Goal: Task Accomplishment & Management: Complete application form

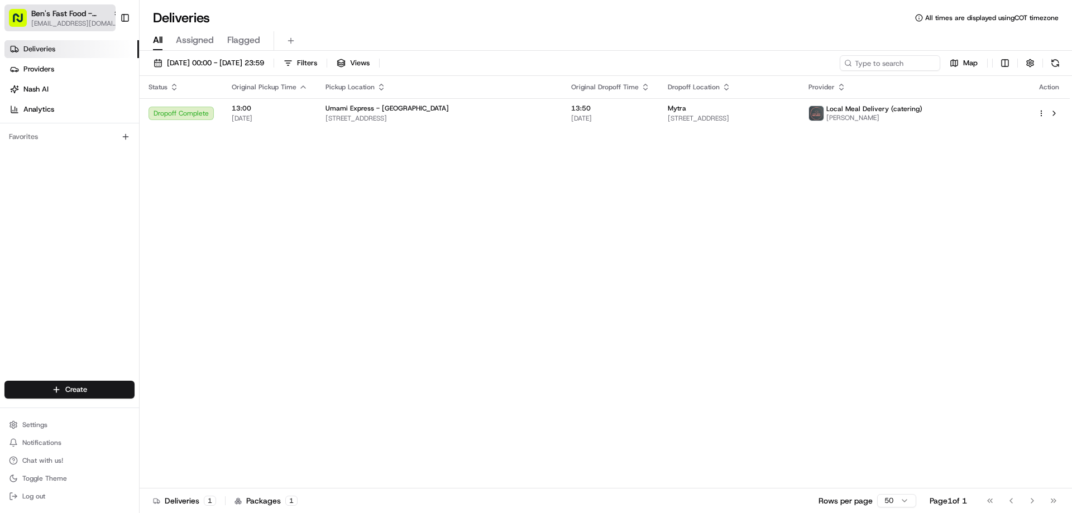
click at [93, 23] on span "[EMAIL_ADDRESS][DOMAIN_NAME]" at bounding box center [75, 23] width 89 height 9
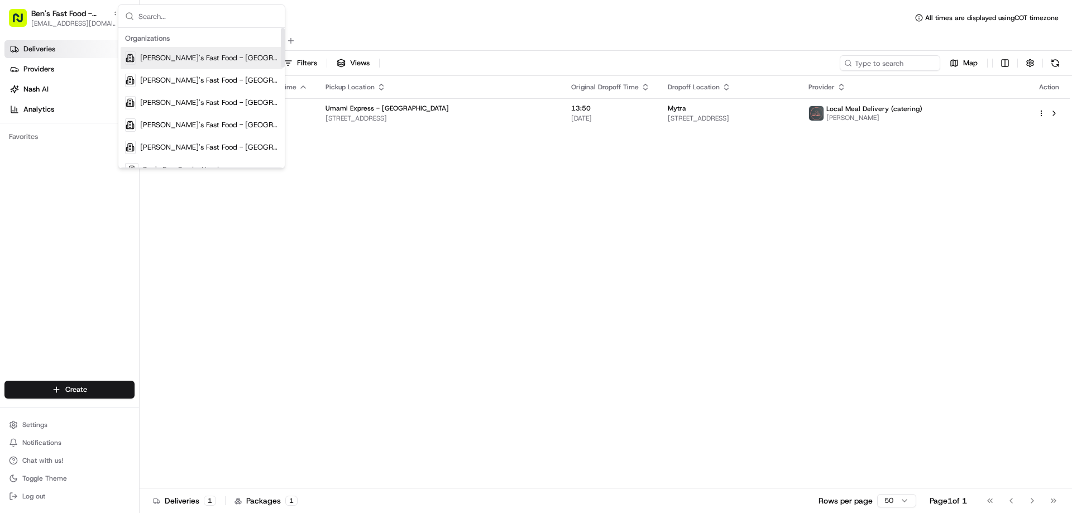
click at [184, 19] on input "text" at bounding box center [208, 16] width 140 height 22
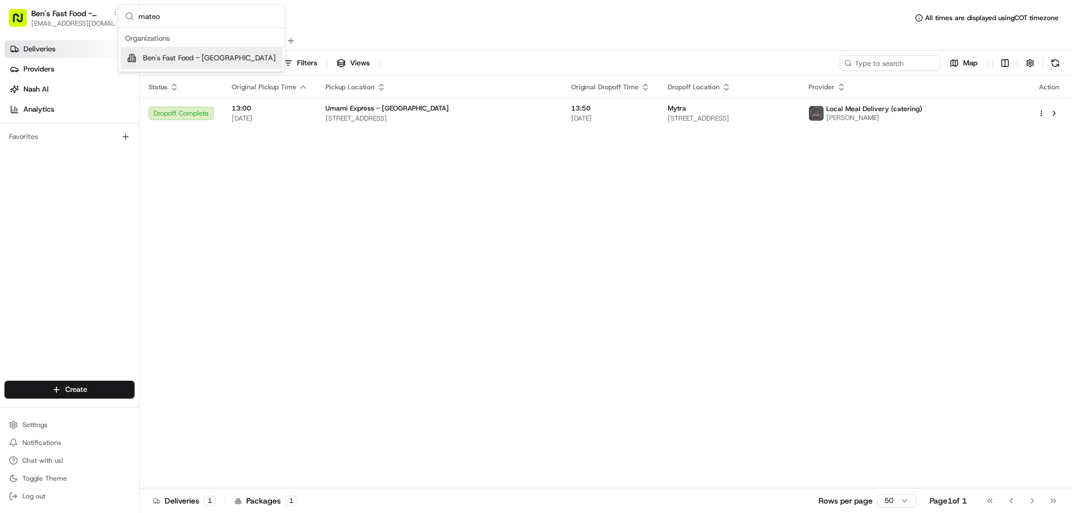
type input "mateo"
click at [171, 56] on span "Ben's Fast Food - [GEOGRAPHIC_DATA]" at bounding box center [209, 58] width 133 height 10
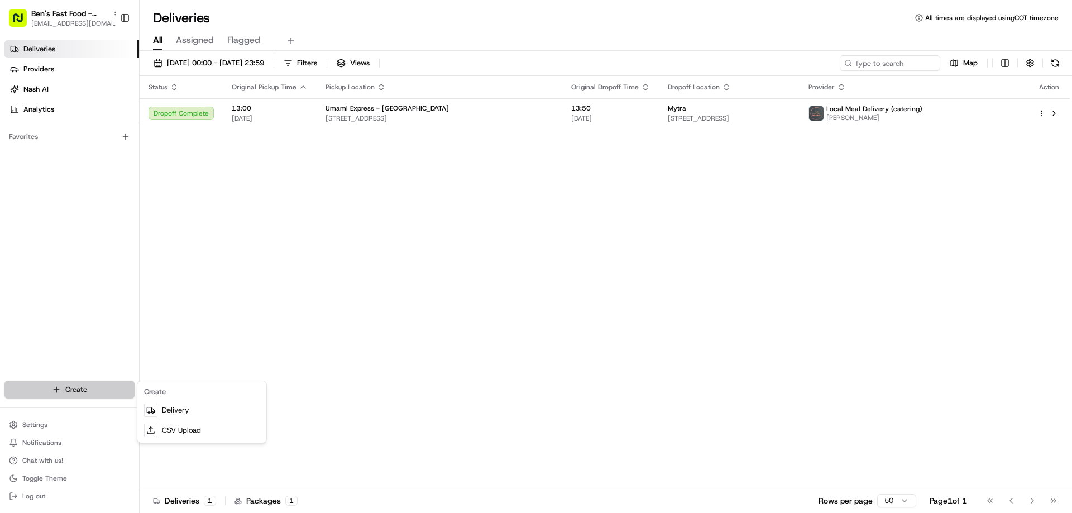
click at [58, 390] on html "[PERSON_NAME]'s Fast Food - San Mateo [EMAIL_ADDRESS][DOMAIN_NAME] Toggle Sideb…" at bounding box center [536, 256] width 1072 height 513
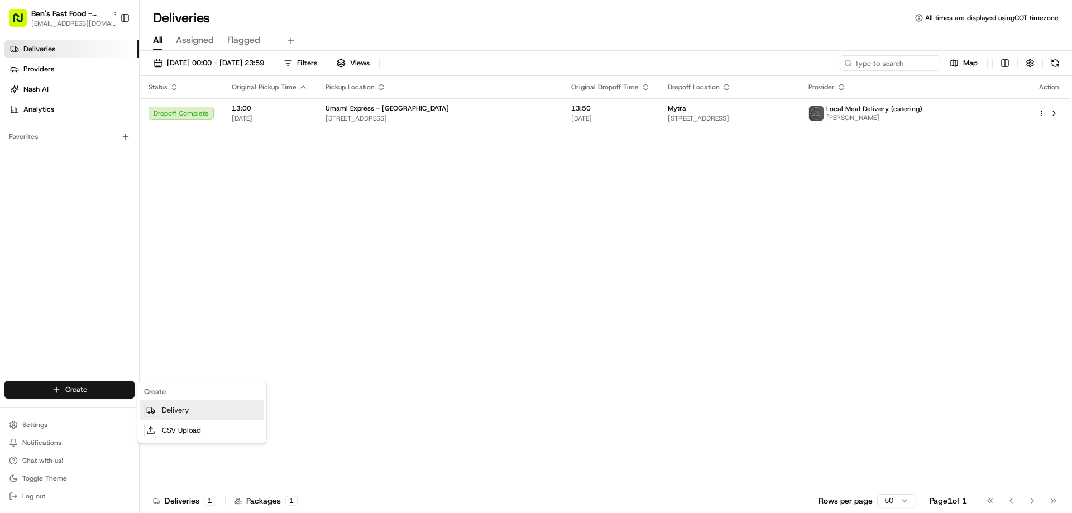
click at [178, 413] on link "Delivery" at bounding box center [202, 410] width 125 height 20
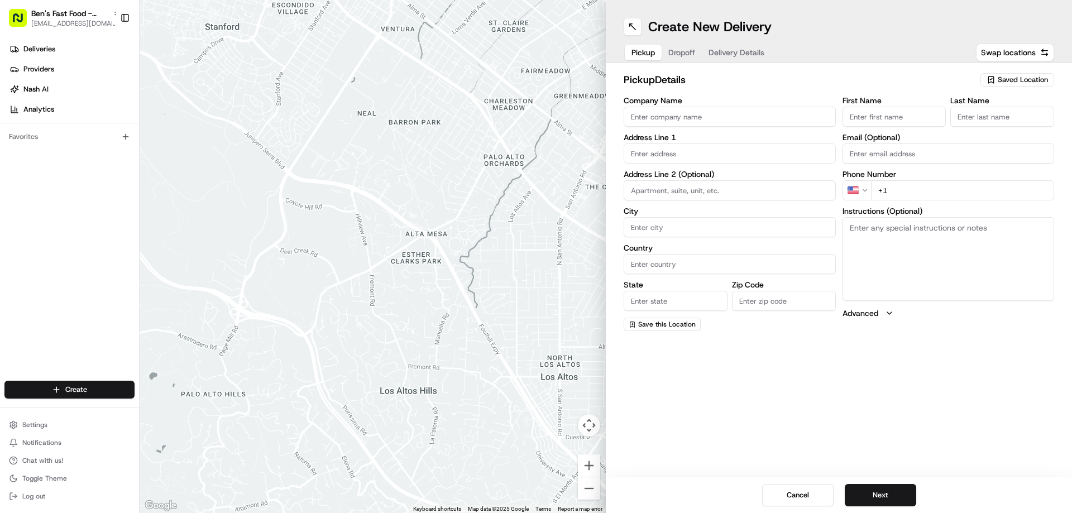
drag, startPoint x: 625, startPoint y: 26, endPoint x: 606, endPoint y: 91, distance: 68.0
click at [625, 26] on button at bounding box center [633, 27] width 18 height 18
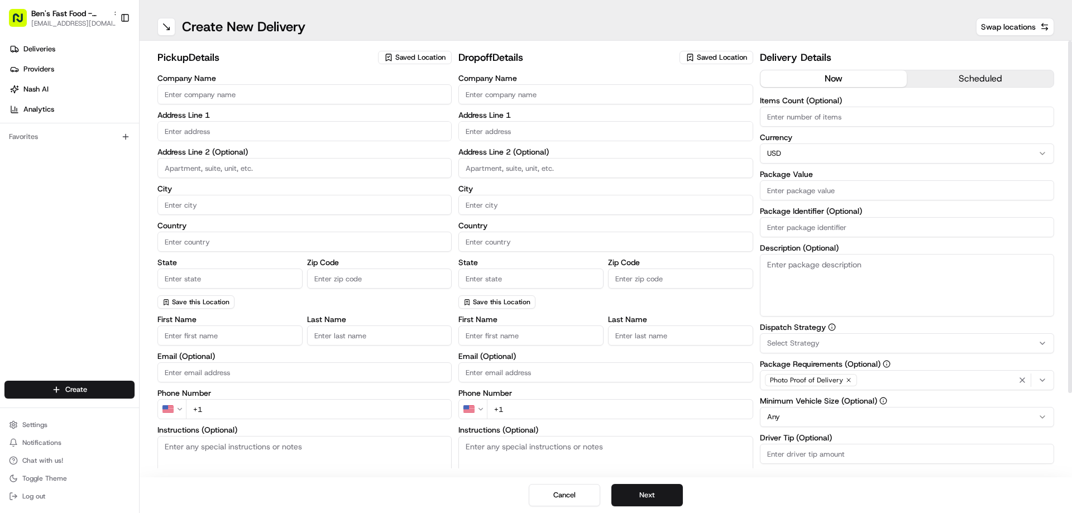
click at [430, 54] on span "Saved Location" at bounding box center [420, 57] width 50 height 10
click at [417, 104] on span "[PERSON_NAME]'s Fast Food / Umami Express / Palmita - [GEOGRAPHIC_DATA]" at bounding box center [465, 104] width 137 height 20
type input "[PERSON_NAME]'s Fast Food / Umami Express / Palmita - [GEOGRAPHIC_DATA]"
type input "[STREET_ADDRESS]"
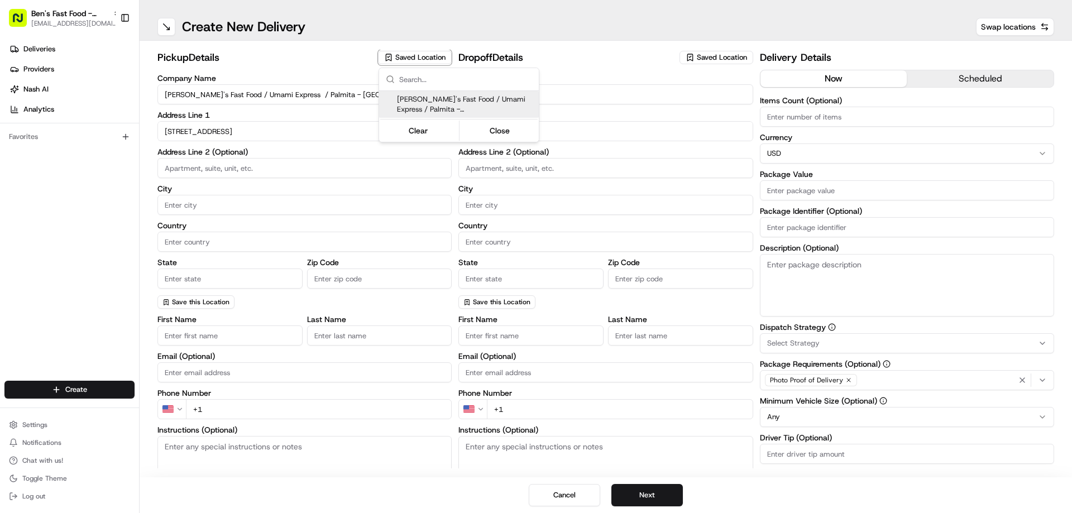
type input "[GEOGRAPHIC_DATA]"
type input "US"
type input "CA"
type input "94403"
type input "[PERSON_NAME]"
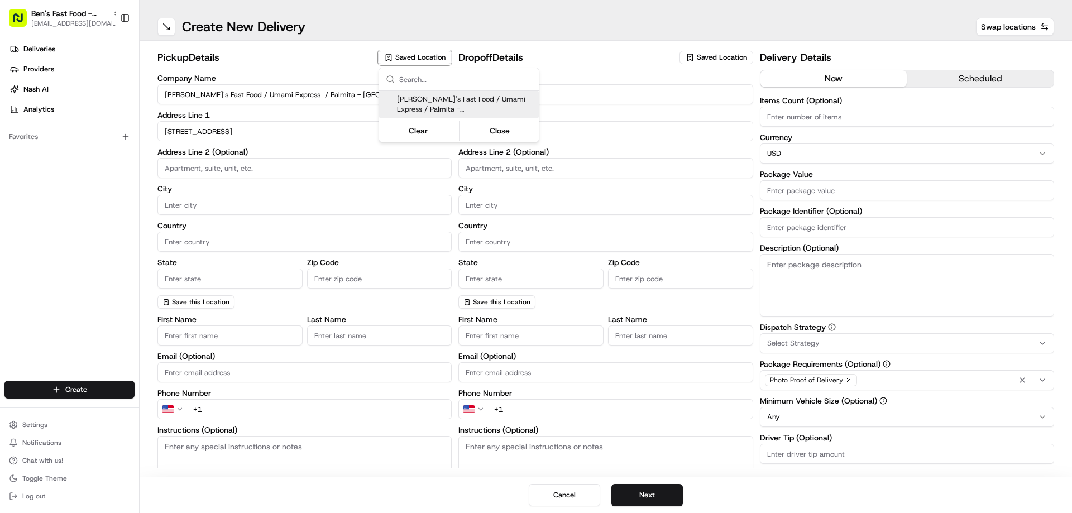
type input "[PERSON_NAME]"
type input "[EMAIL_ADDRESS][DOMAIN_NAME]"
type input "[PHONE_NUMBER]"
type textarea "After parking, please call our kitchen [PHONE_NUMBER]. If no one answers, pleas…"
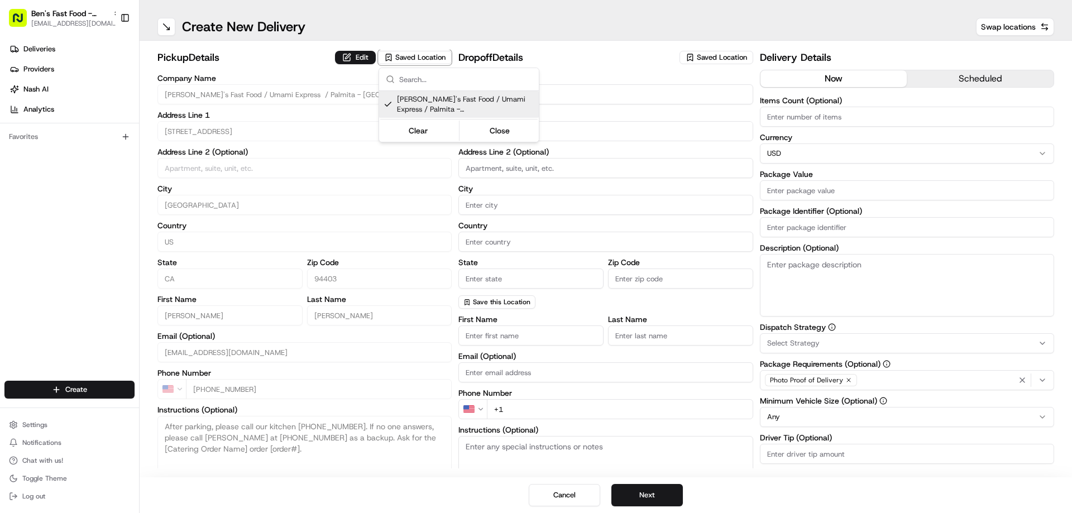
click at [352, 52] on html "[PERSON_NAME]'s Fast Food - San Mateo [EMAIL_ADDRESS][DOMAIN_NAME] Toggle Sideb…" at bounding box center [536, 256] width 1072 height 513
click at [369, 60] on button "Edit" at bounding box center [355, 57] width 41 height 13
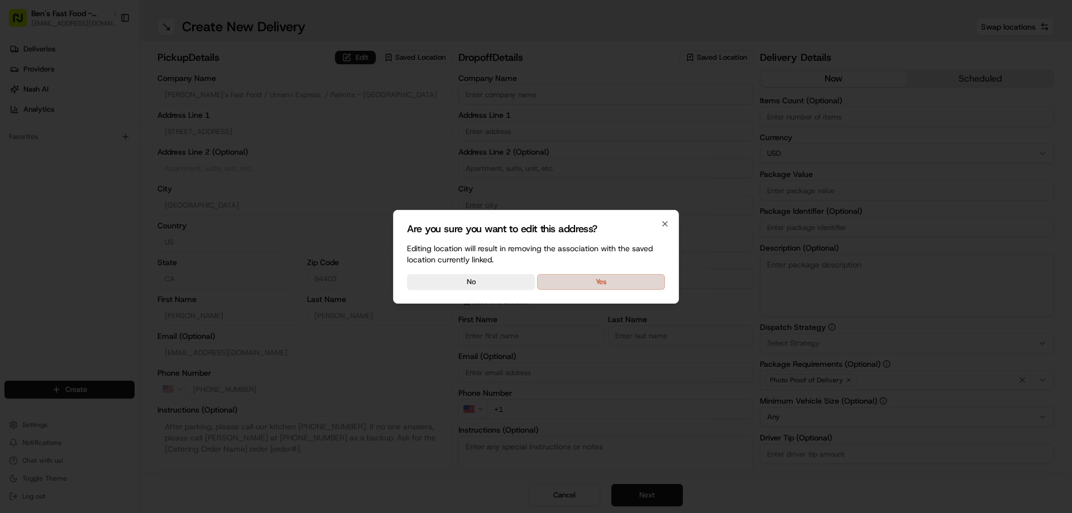
click at [571, 284] on button "Yes" at bounding box center [601, 282] width 128 height 16
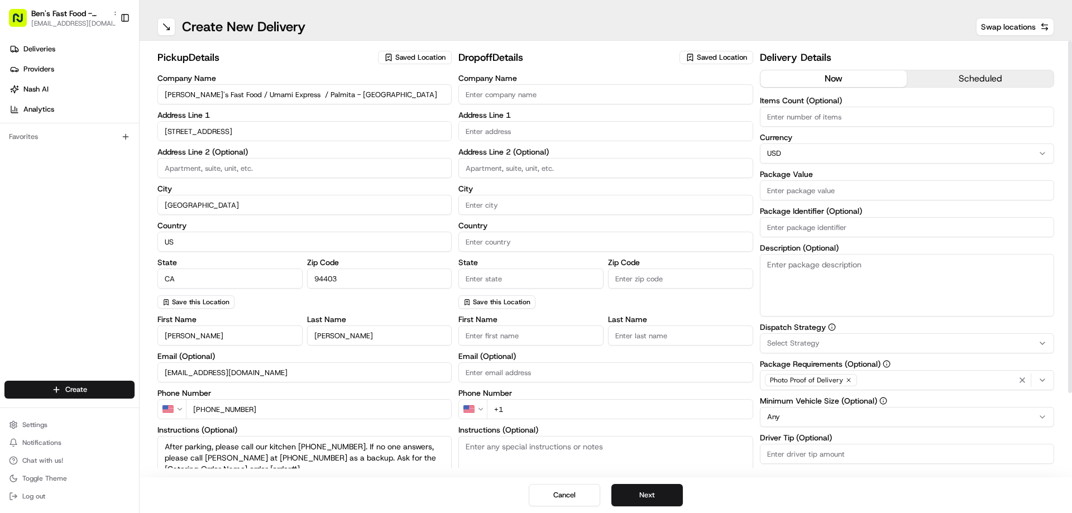
drag, startPoint x: 285, startPoint y: 89, endPoint x: 161, endPoint y: 97, distance: 123.6
click at [161, 97] on input "[PERSON_NAME]'s Fast Food / Umami Express / Palmita - [GEOGRAPHIC_DATA]" at bounding box center [304, 94] width 294 height 20
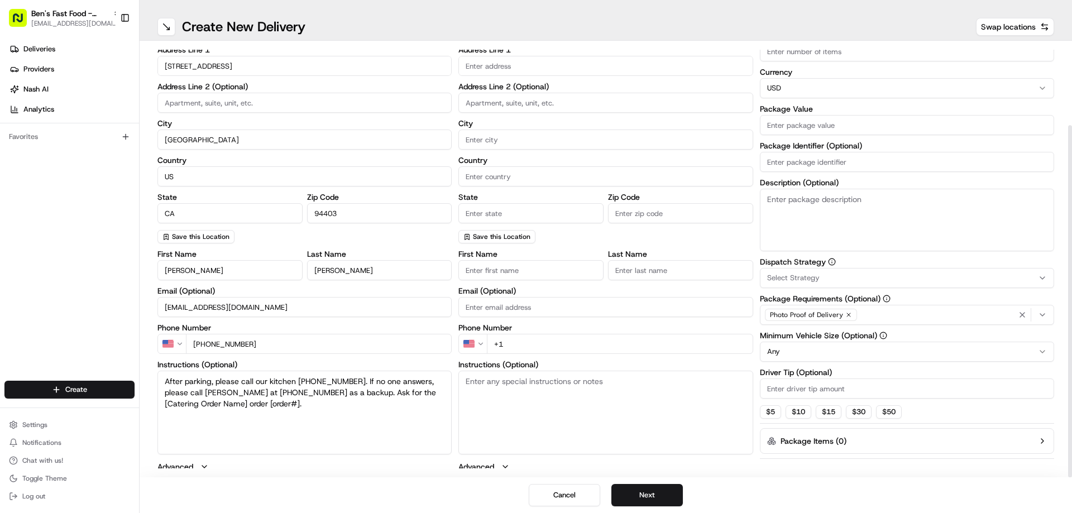
scroll to position [101, 0]
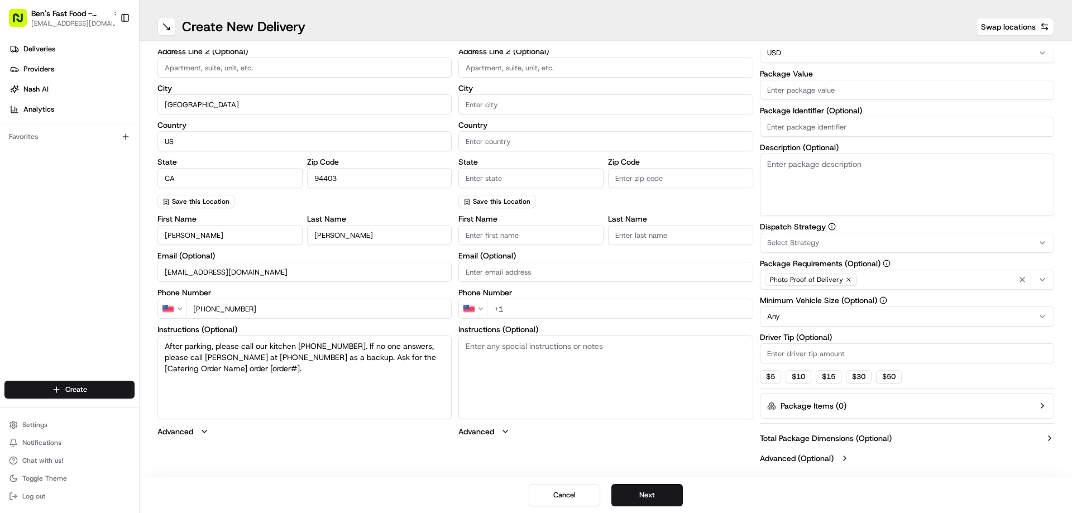
type input "Palmita - [GEOGRAPHIC_DATA]"
click at [262, 368] on textarea "After parking, please call our kitchen [PHONE_NUMBER]. If no one answers, pleas…" at bounding box center [304, 378] width 294 height 84
paste textarea "261208"
drag, startPoint x: 393, startPoint y: 358, endPoint x: 212, endPoint y: 373, distance: 180.9
click at [212, 373] on textarea "After parking, please call our kitchen [PHONE_NUMBER]. If no one answers, pleas…" at bounding box center [304, 378] width 294 height 84
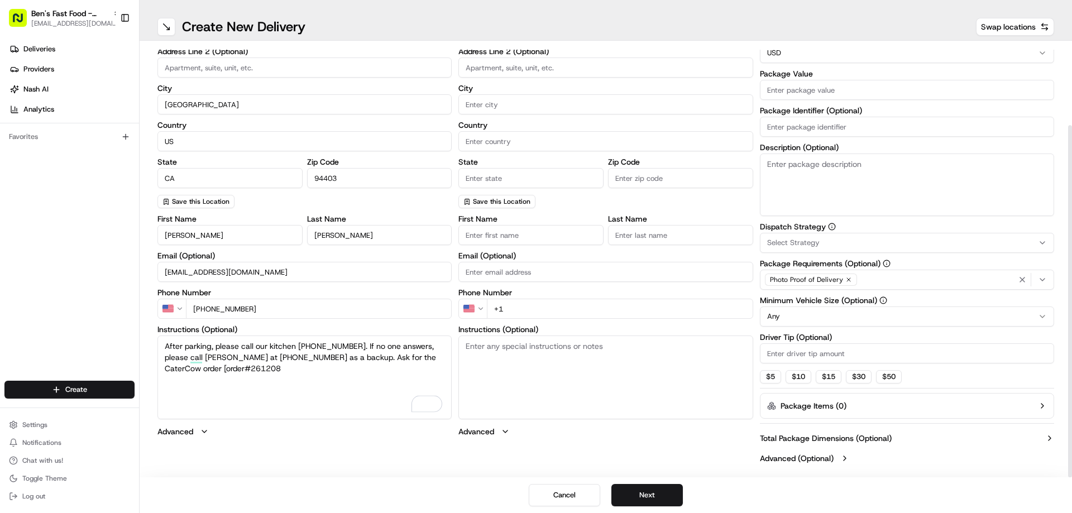
click at [191, 370] on textarea "After parking, please call our kitchen [PHONE_NUMBER]. If no one answers, pleas…" at bounding box center [304, 378] width 294 height 84
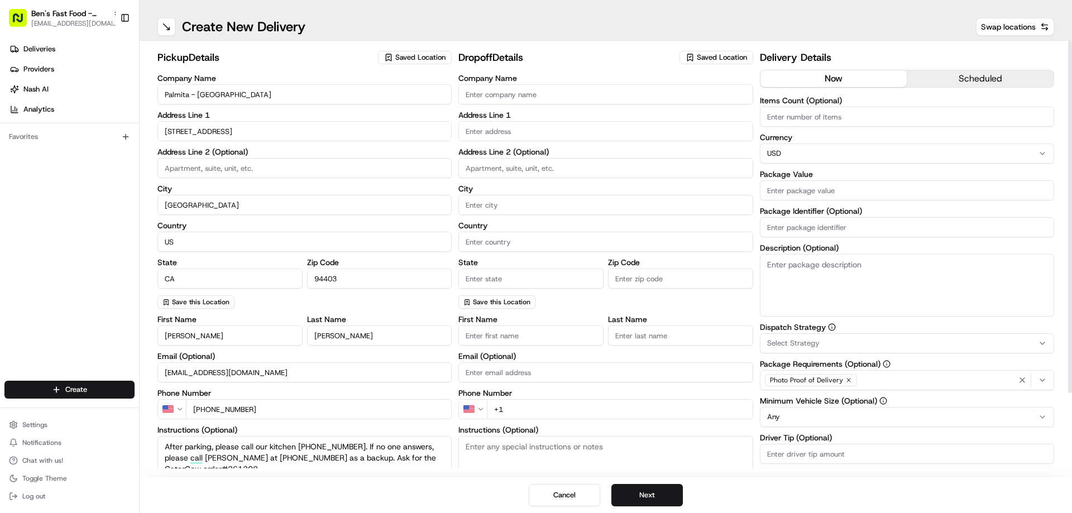
type textarea "After parking, please call our kitchen [PHONE_NUMBER]. If no one answers, pleas…"
click at [552, 99] on input "Company Name" at bounding box center [605, 94] width 294 height 20
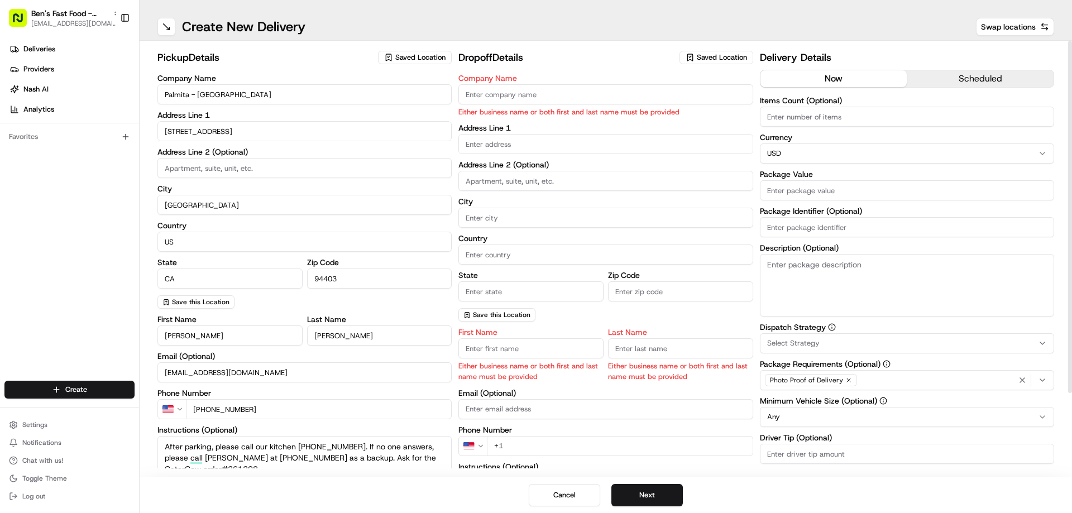
click at [702, 56] on span "Saved Location" at bounding box center [722, 57] width 50 height 10
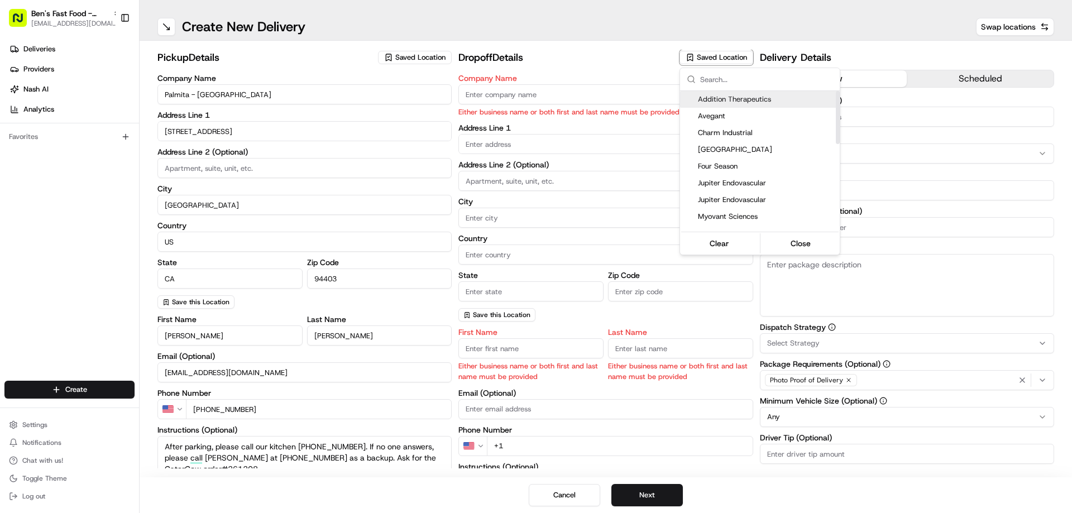
click at [778, 100] on span "Addition Therapeutics" at bounding box center [766, 99] width 137 height 10
type input "Addition Therapeutics"
type input "[STREET_ADDRESS][PERSON_NAME]"
type input "#300"
type input "[GEOGRAPHIC_DATA]"
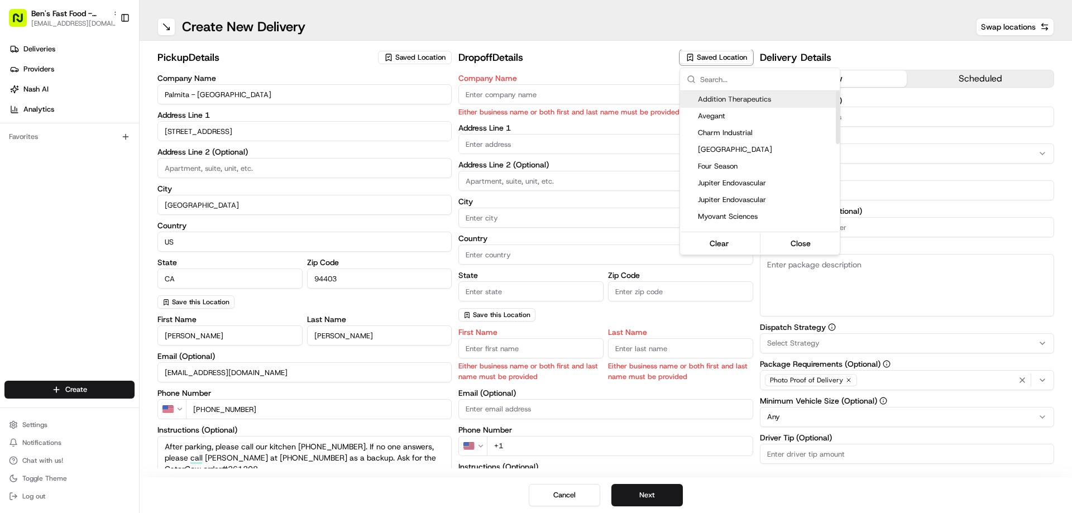
type input "US"
type input "CA"
type input "94080"
type input "[PERSON_NAME]"
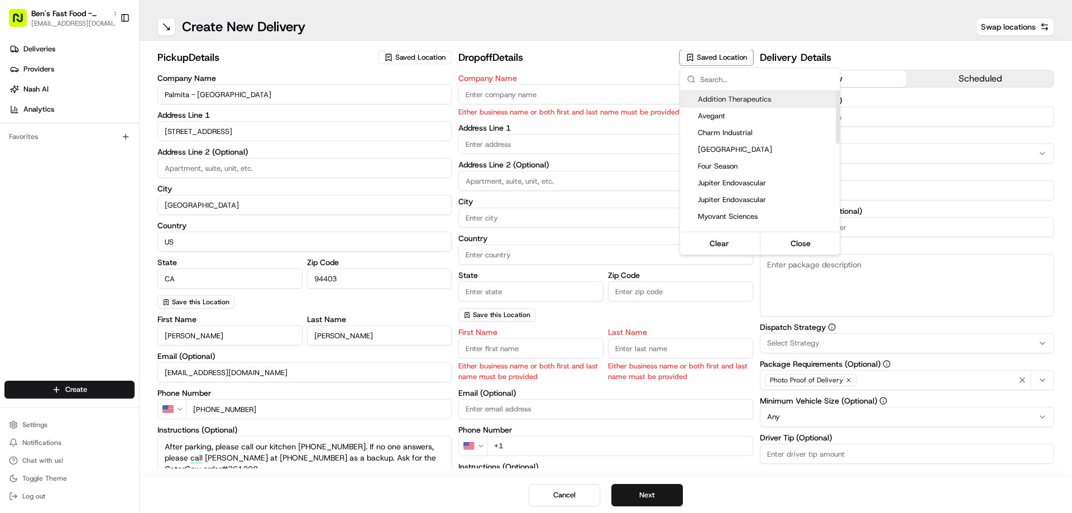
type input "[PHONE_NUMBER]"
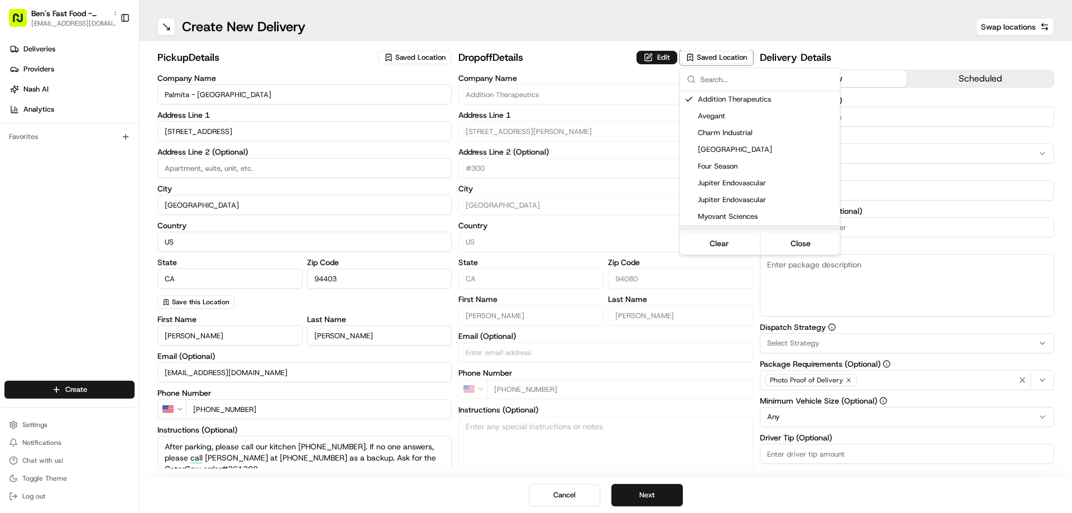
click at [568, 50] on html "[PERSON_NAME]'s Fast Food - San Mateo [EMAIL_ADDRESS][DOMAIN_NAME] Toggle Sideb…" at bounding box center [536, 256] width 1072 height 513
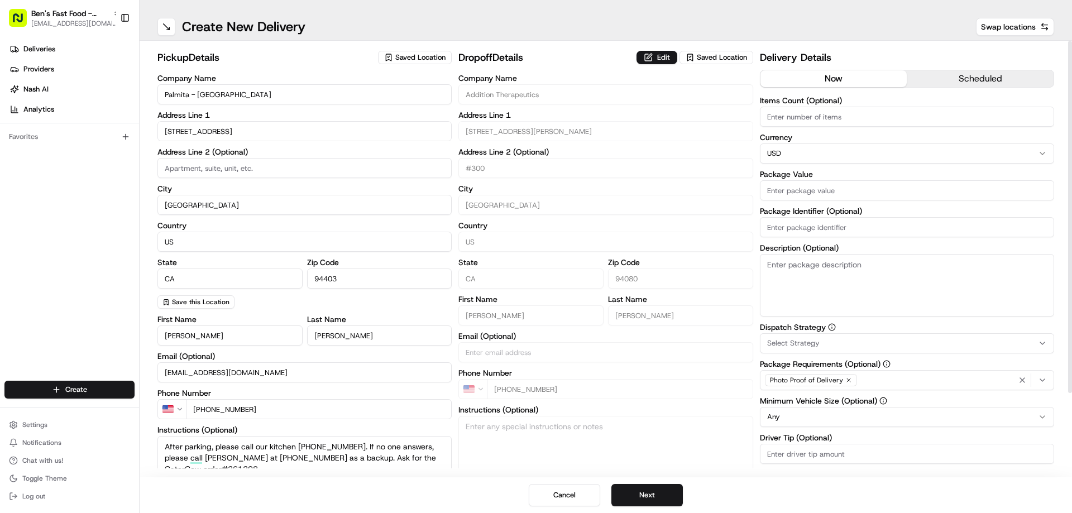
click at [649, 47] on div "pickup Details Saved Location Company Name [GEOGRAPHIC_DATA] - [GEOGRAPHIC_DATA…" at bounding box center [606, 259] width 932 height 437
click at [653, 56] on button "Edit" at bounding box center [657, 57] width 41 height 13
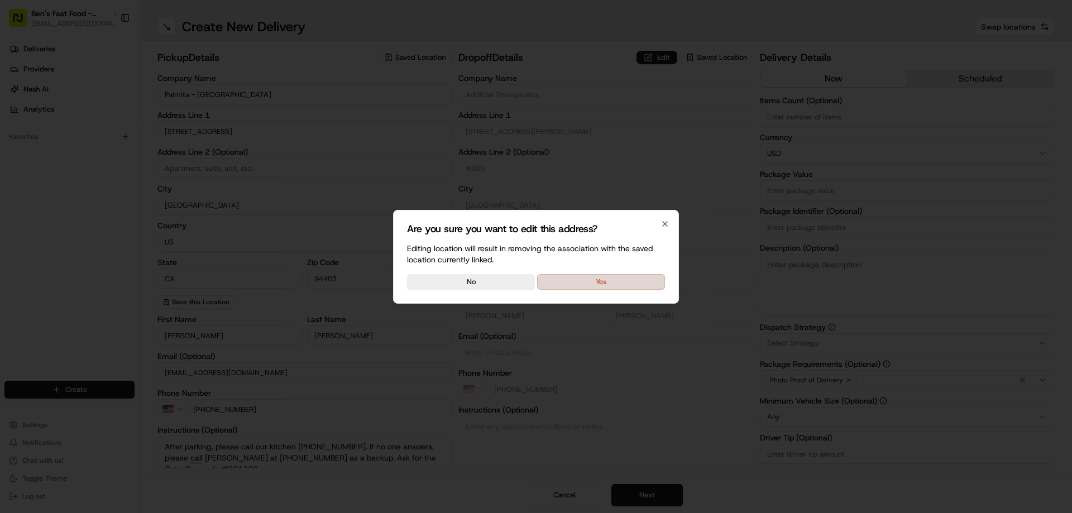
click at [599, 286] on button "Yes" at bounding box center [601, 282] width 128 height 16
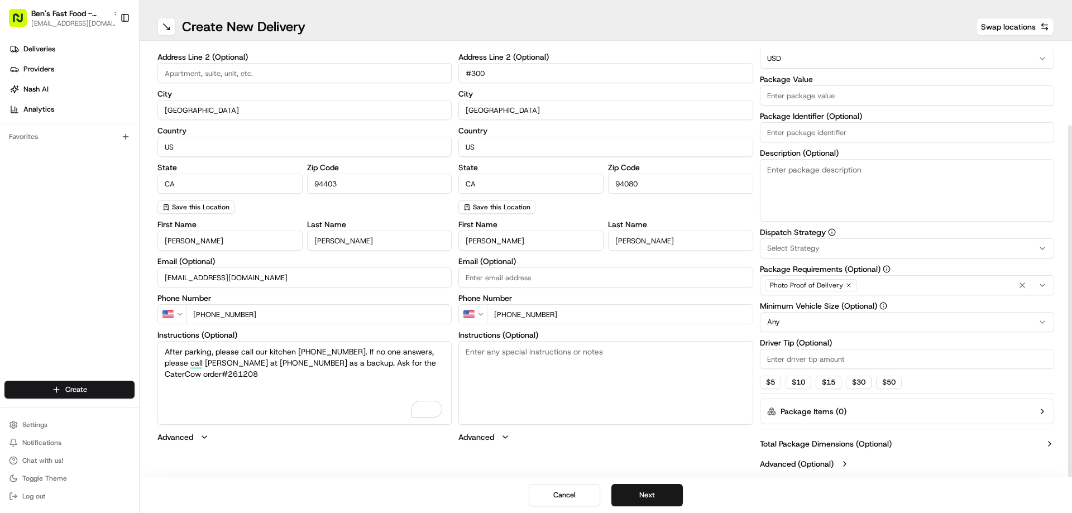
scroll to position [101, 0]
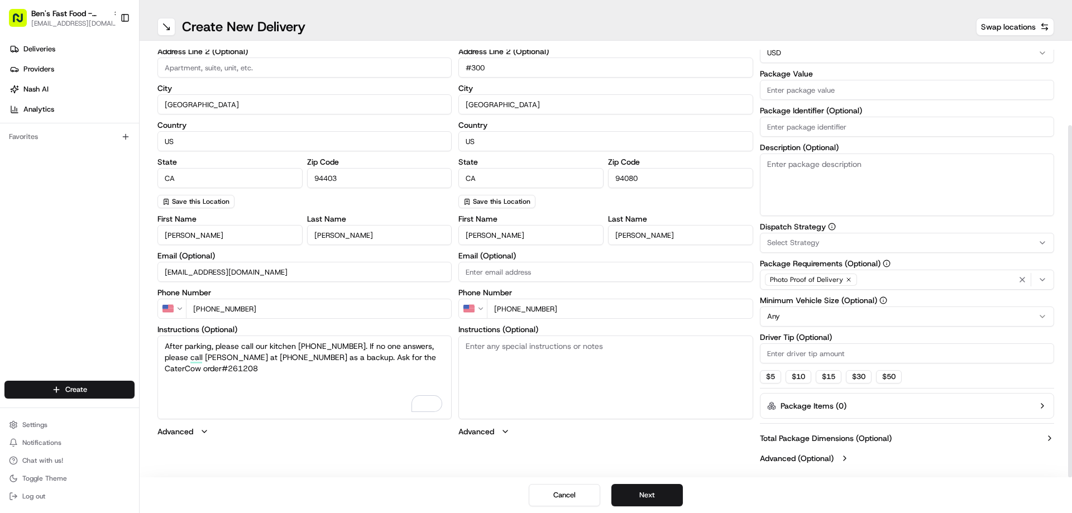
click at [546, 356] on textarea "Instructions (Optional)" at bounding box center [605, 378] width 294 height 84
click at [519, 361] on textarea "Instructions (Optional)" at bounding box center [605, 378] width 294 height 84
paste textarea "Please deliver at the [GEOGRAPHIC_DATA] (the big grey roll-up door at the BACK …"
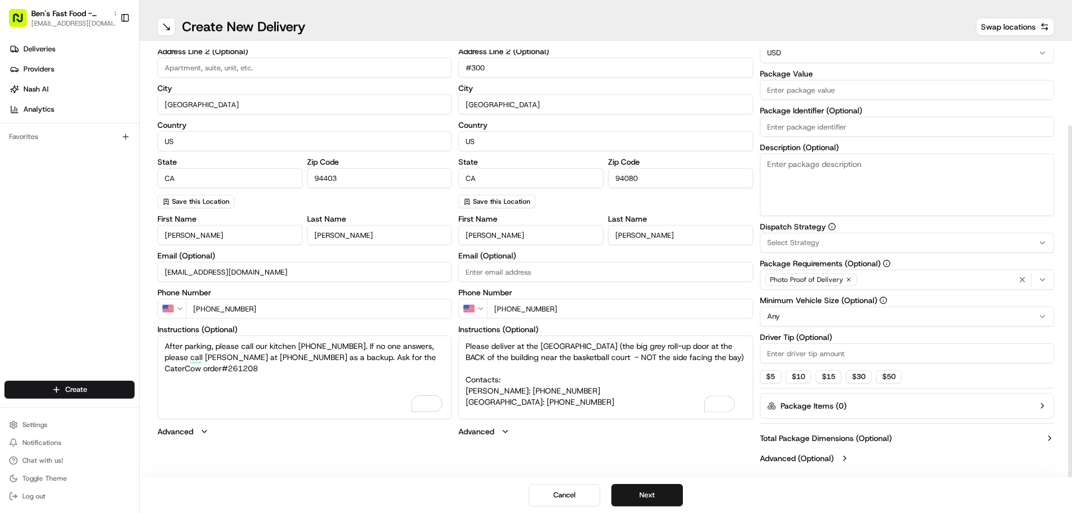
click at [483, 371] on textarea "Please deliver at the [GEOGRAPHIC_DATA] (the big grey roll-up door at the BACK …" at bounding box center [605, 378] width 294 height 84
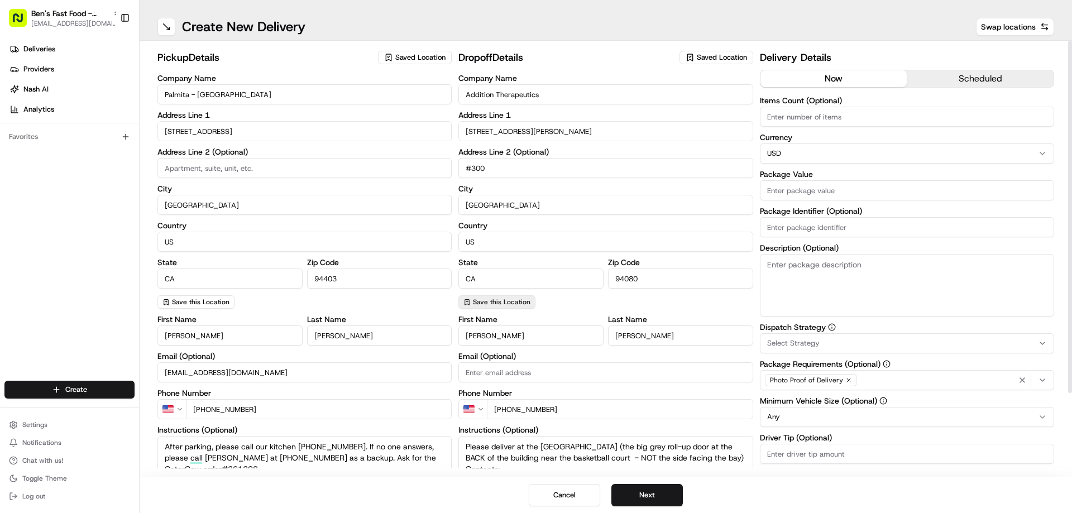
type textarea "Please deliver at the [GEOGRAPHIC_DATA] (the big grey roll-up door at the BACK …"
click at [518, 303] on span "Save this Location" at bounding box center [502, 302] width 58 height 9
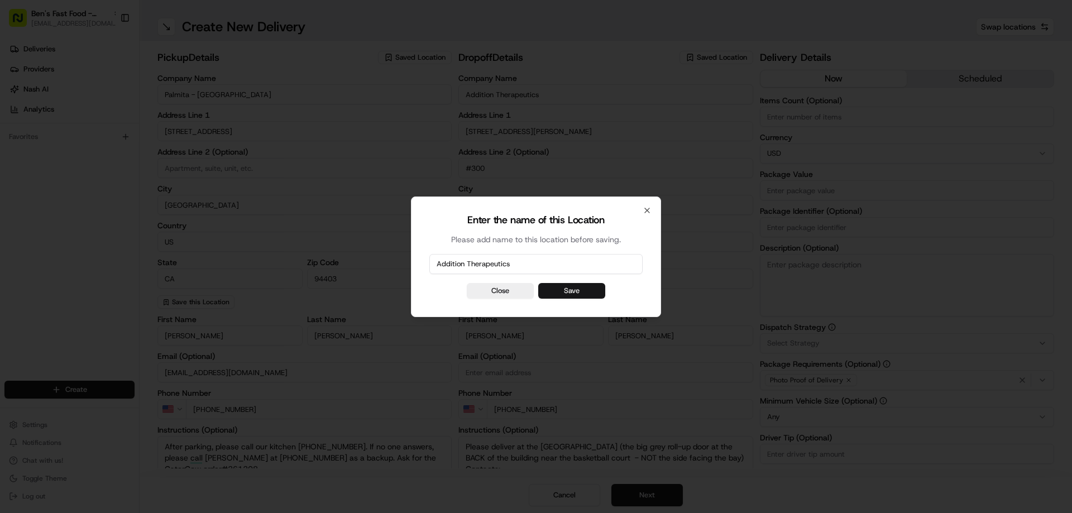
click at [563, 290] on button "Save" at bounding box center [571, 291] width 67 height 16
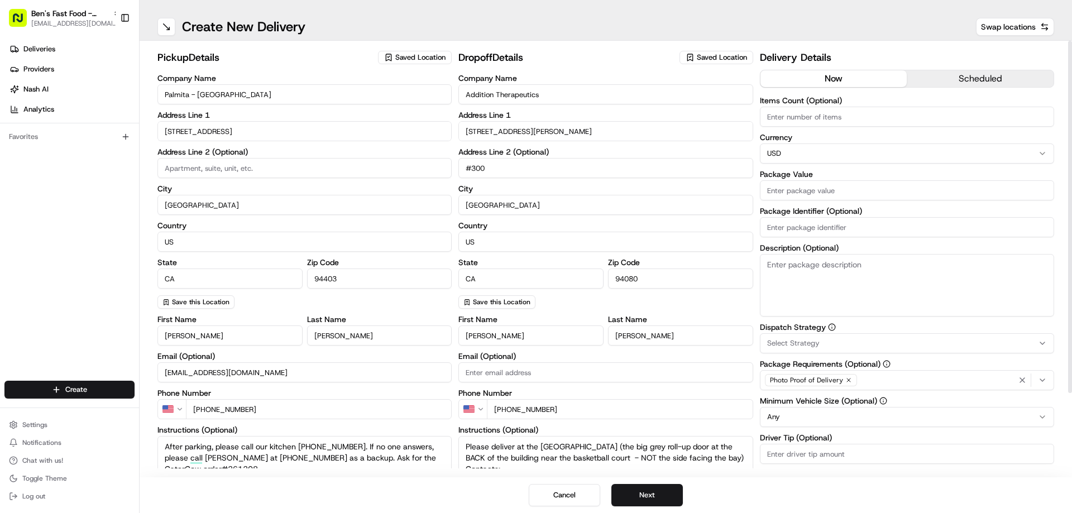
click at [830, 116] on input "Items Count (Optional)" at bounding box center [907, 117] width 294 height 20
click at [974, 77] on button "scheduled" at bounding box center [980, 78] width 147 height 17
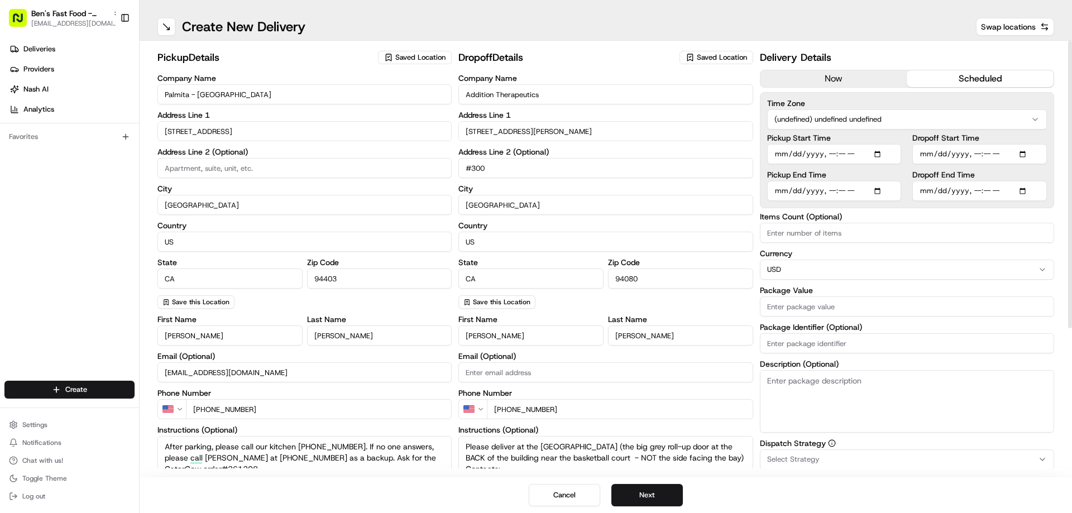
click at [844, 119] on html "[PERSON_NAME]'s Fast Food - San Mateo [EMAIL_ADDRESS][DOMAIN_NAME] Toggle Sideb…" at bounding box center [536, 256] width 1072 height 513
click at [915, 119] on html "[PERSON_NAME]'s Fast Food - San Mateo [EMAIL_ADDRESS][DOMAIN_NAME] Toggle Sideb…" at bounding box center [536, 256] width 1072 height 513
click at [1012, 154] on input "Dropoff Start Time" at bounding box center [979, 154] width 135 height 20
type input "[DATE]T11:15"
click at [1046, 148] on input "Dropoff Start Time" at bounding box center [979, 154] width 135 height 20
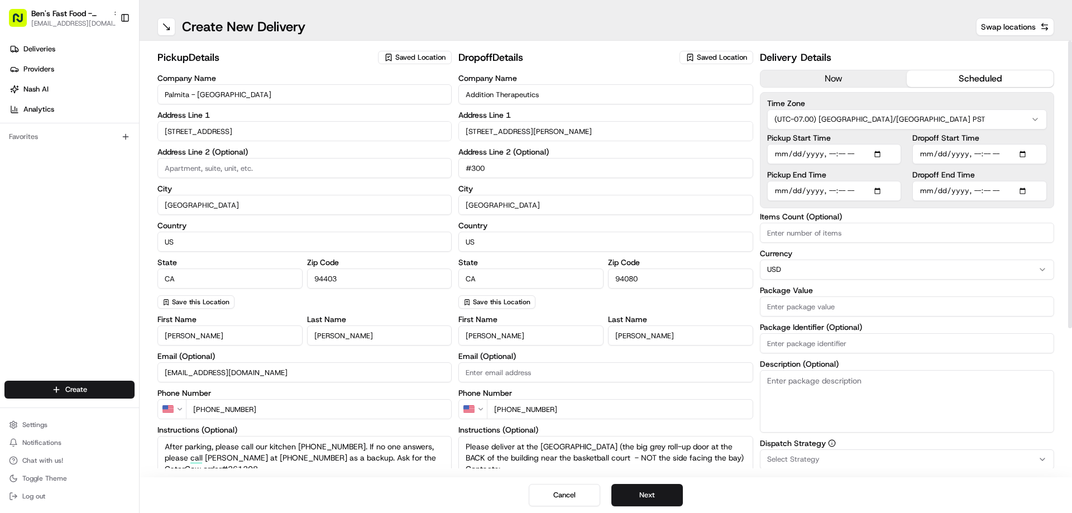
click at [1012, 191] on input "Dropoff End Time" at bounding box center [979, 191] width 135 height 20
type input "[DATE]T11:30"
click at [1046, 180] on div "Dropoff End Time" at bounding box center [979, 186] width 135 height 30
click at [822, 229] on input "Items Count (Optional)" at bounding box center [907, 233] width 294 height 20
click at [779, 232] on input "Items Count (Optional)" at bounding box center [907, 233] width 294 height 20
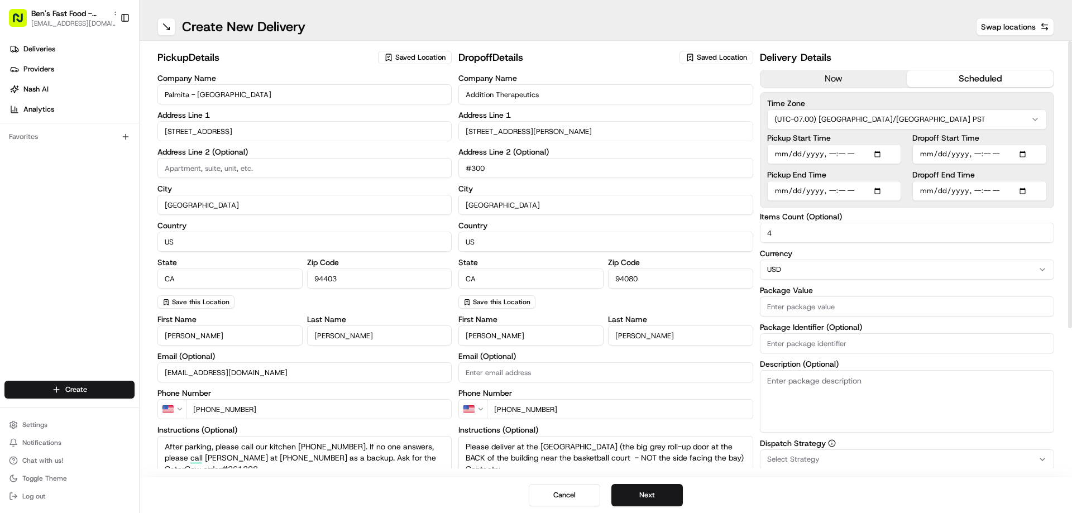
type input "4"
click at [792, 303] on input "Package Value" at bounding box center [907, 306] width 294 height 20
click at [793, 306] on input "Package Value" at bounding box center [907, 306] width 294 height 20
paste input "426.05"
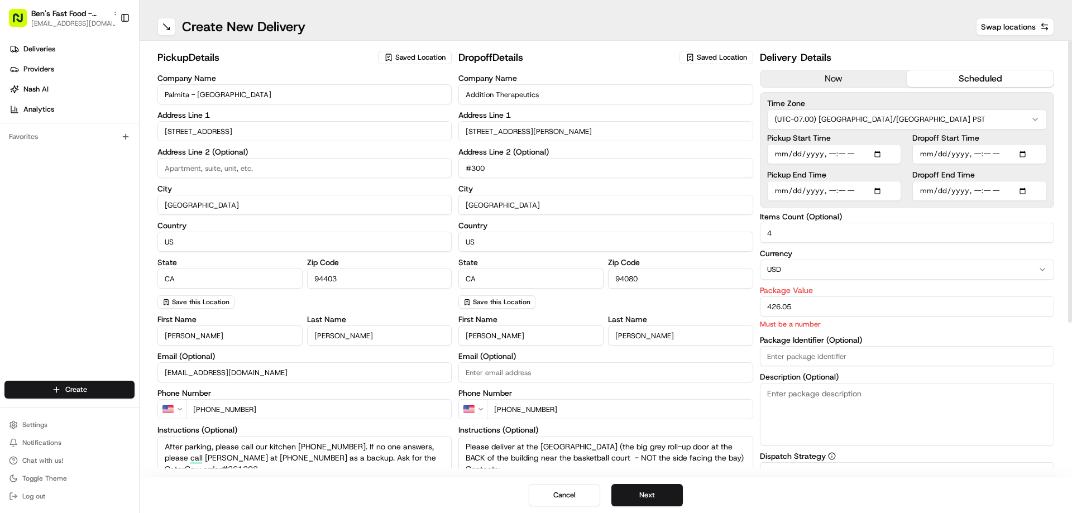
type input "426.05"
click at [776, 362] on div "Items Count (Optional) 4 Currency USD Package Value 426.05 Must be a number Pac…" at bounding box center [907, 329] width 294 height 233
click at [846, 347] on input "Package Identifier (Optional)" at bounding box center [907, 343] width 294 height 20
paste input "261208"
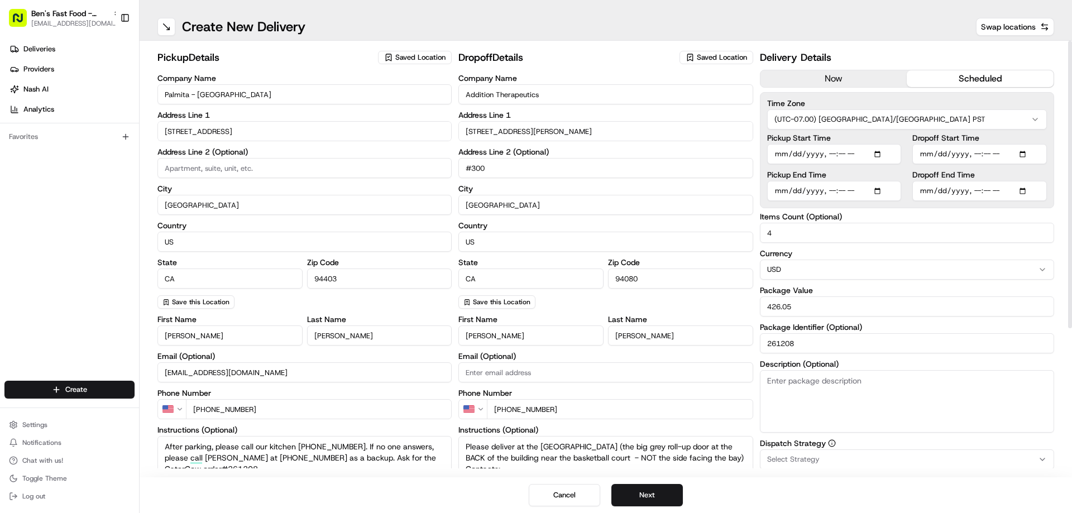
type input "261208"
click at [821, 389] on textarea "Description (Optional)" at bounding box center [907, 401] width 294 height 63
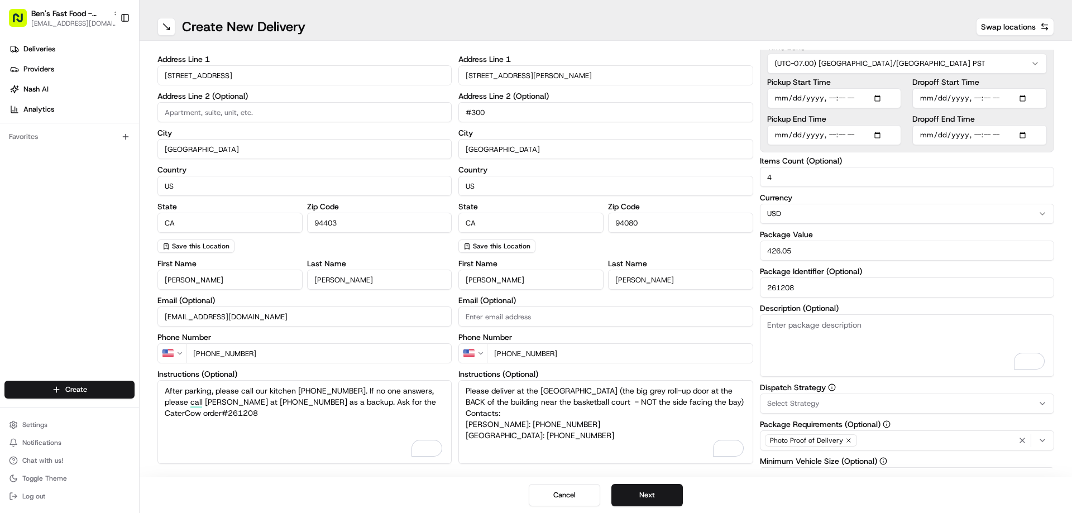
scroll to position [56, 0]
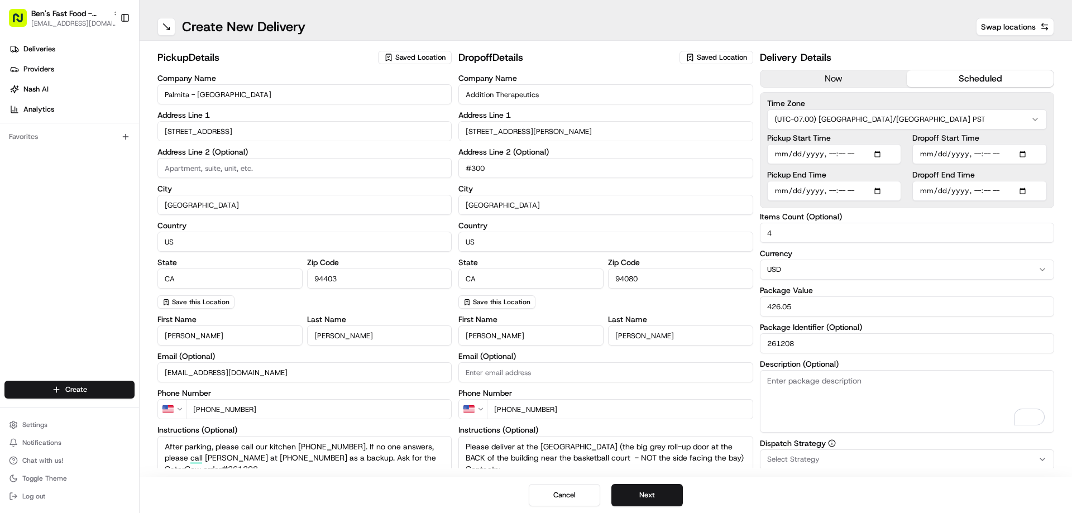
scroll to position [56, 0]
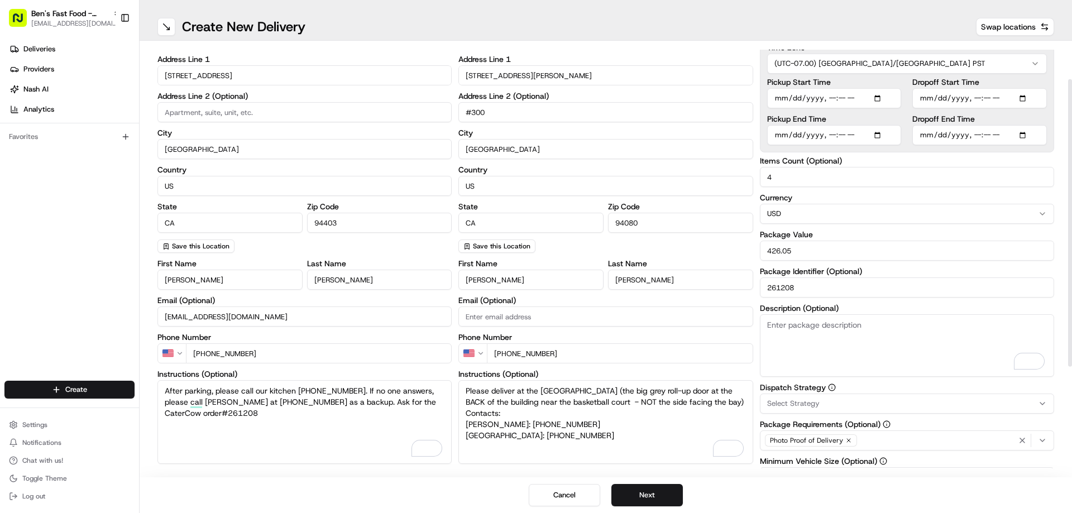
click at [808, 341] on textarea "Description (Optional)" at bounding box center [907, 345] width 294 height 63
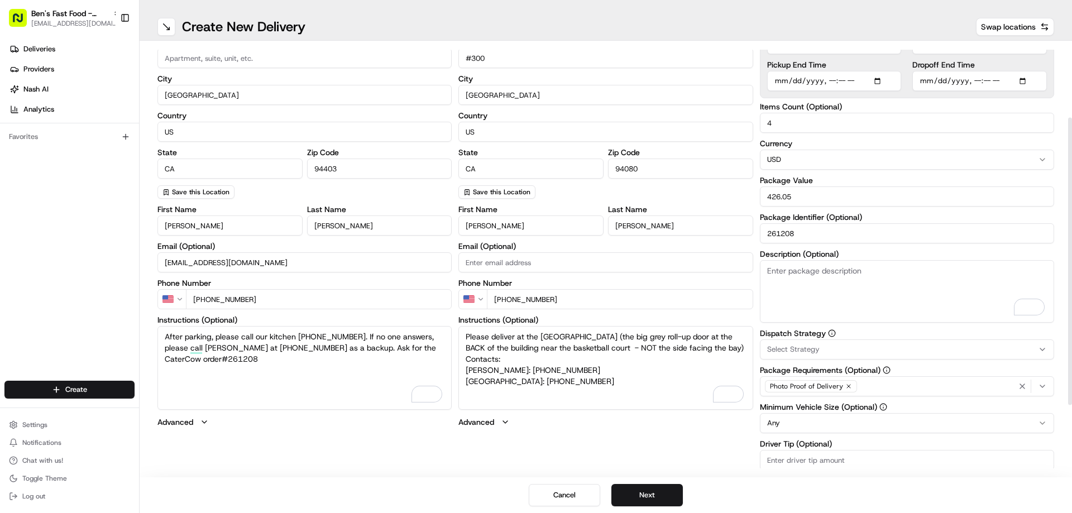
scroll to position [112, 0]
click at [846, 271] on textarea "Description (Optional)" at bounding box center [907, 290] width 294 height 63
paste textarea "[x number] bags of food. Please view the special instructions for detailed pick…"
drag, startPoint x: 807, startPoint y: 264, endPoint x: 763, endPoint y: 270, distance: 44.6
click at [763, 270] on textarea "[x number] bags of food. Please view the special instructions for detailed pick…" at bounding box center [907, 290] width 294 height 63
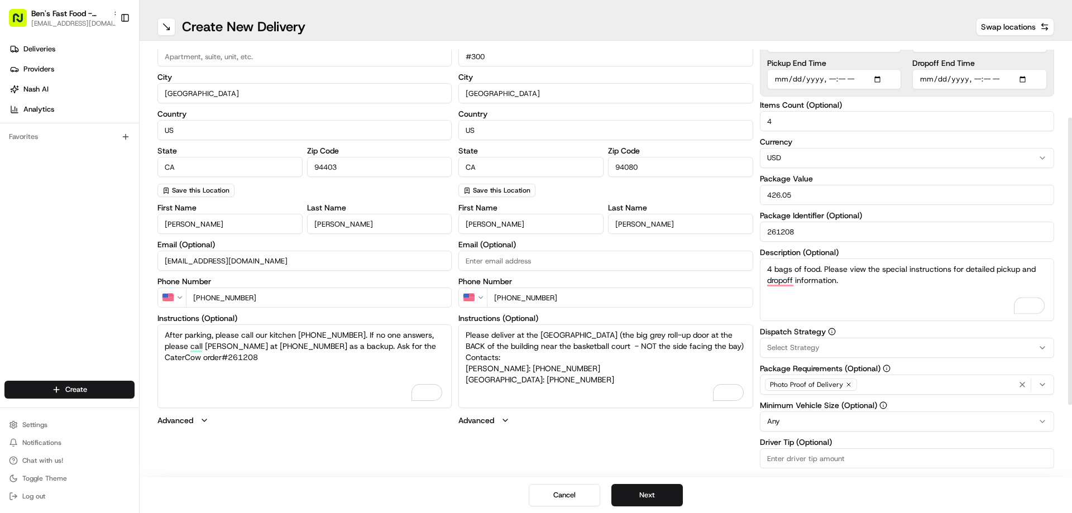
click at [880, 284] on textarea "4 bags of food. Please view the special instructions for detailed pickup and dr…" at bounding box center [907, 290] width 294 height 63
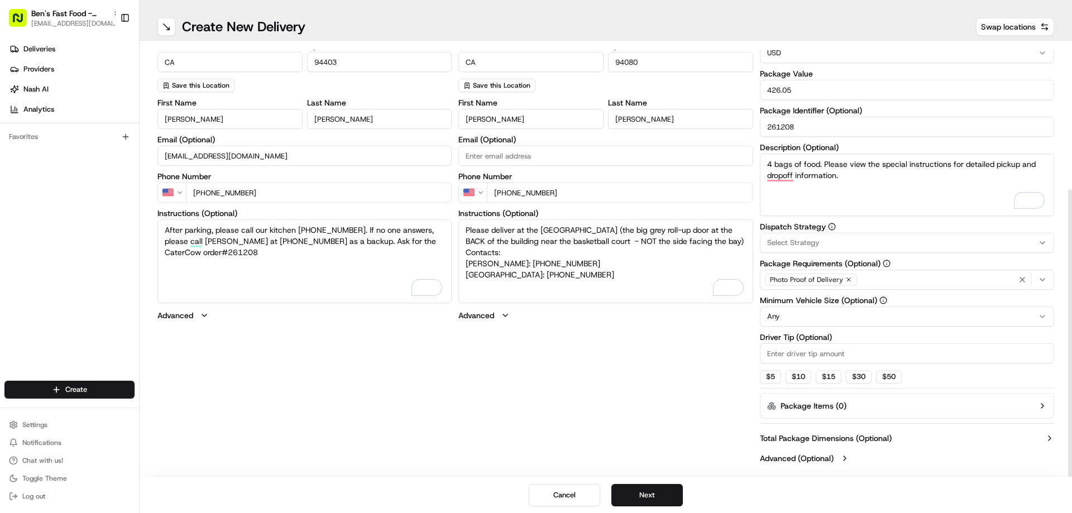
type textarea "4 bags of food. Please view the special instructions for detailed pickup and dr…"
click at [874, 242] on div "Select Strategy" at bounding box center [907, 243] width 289 height 10
click at [815, 303] on span "Next Day Catering Orders" at bounding box center [846, 304] width 137 height 10
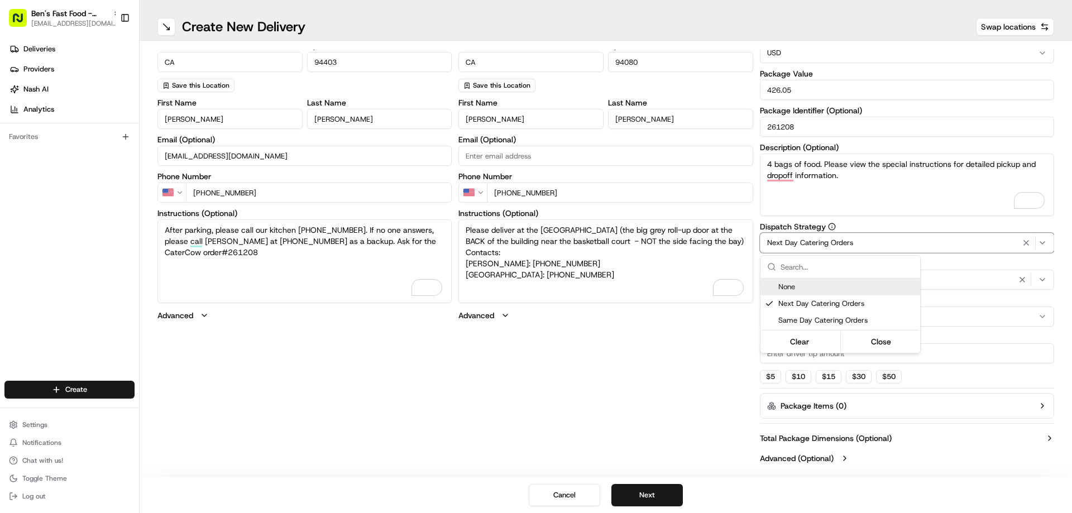
click at [912, 223] on html "[PERSON_NAME]'s Fast Food - San Mateo [EMAIL_ADDRESS][DOMAIN_NAME] Toggle Sideb…" at bounding box center [536, 256] width 1072 height 513
click at [824, 356] on input "Driver Tip (Optional)" at bounding box center [907, 353] width 294 height 20
type input "20"
click at [723, 390] on div "pickup Details Saved Location Company Name Palmita - San Mateo Address Line 1 6…" at bounding box center [605, 150] width 897 height 635
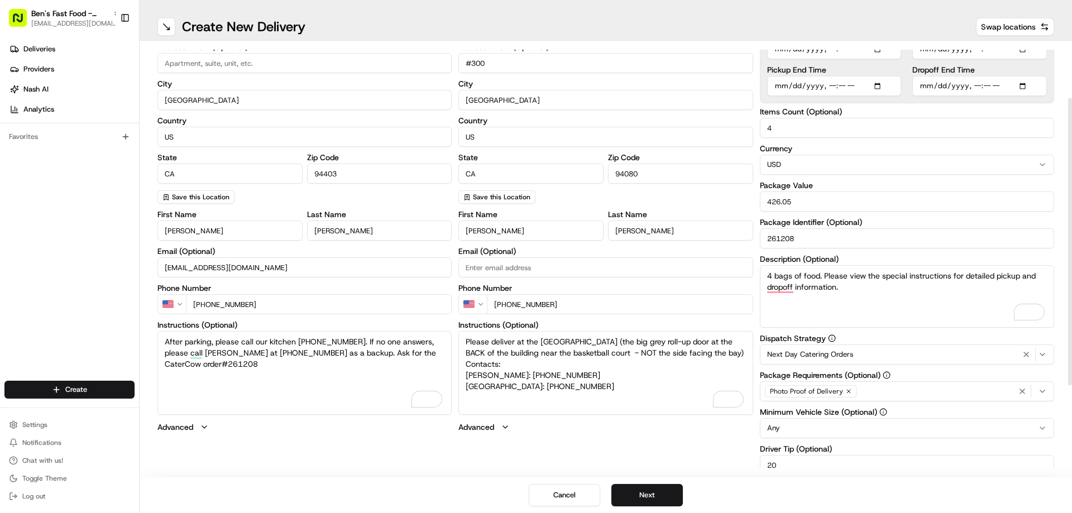
scroll to position [75, 0]
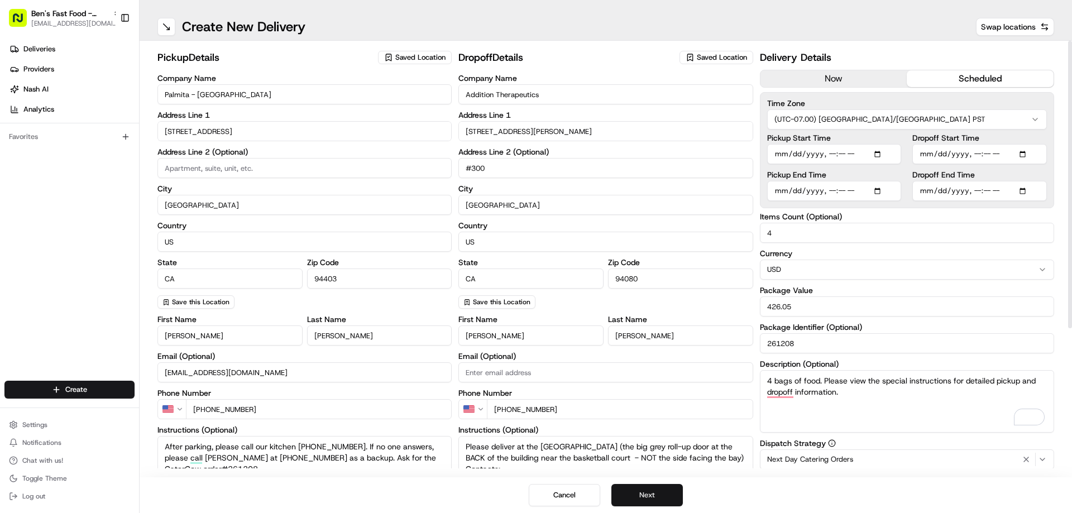
click at [661, 501] on button "Next" at bounding box center [646, 495] width 71 height 22
click at [661, 501] on button "Submit" at bounding box center [646, 495] width 71 height 22
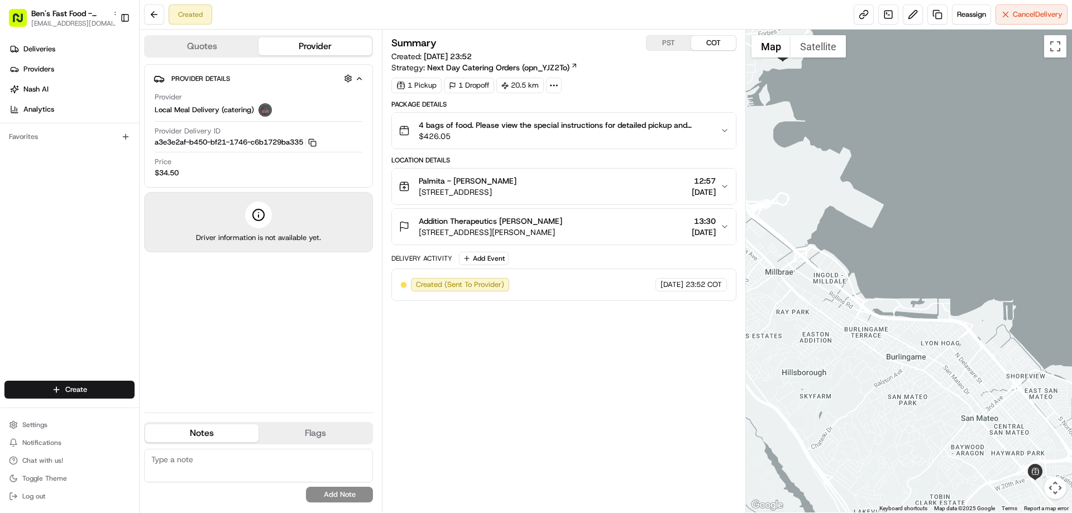
click at [669, 49] on button "PST" at bounding box center [669, 43] width 45 height 15
click at [857, 16] on link at bounding box center [864, 14] width 20 height 20
click at [53, 21] on span "[EMAIL_ADDRESS][DOMAIN_NAME]" at bounding box center [75, 23] width 89 height 9
type input "sea"
click at [192, 50] on div "[PERSON_NAME]'s Fast Food - [GEOGRAPHIC_DATA]" at bounding box center [202, 58] width 162 height 22
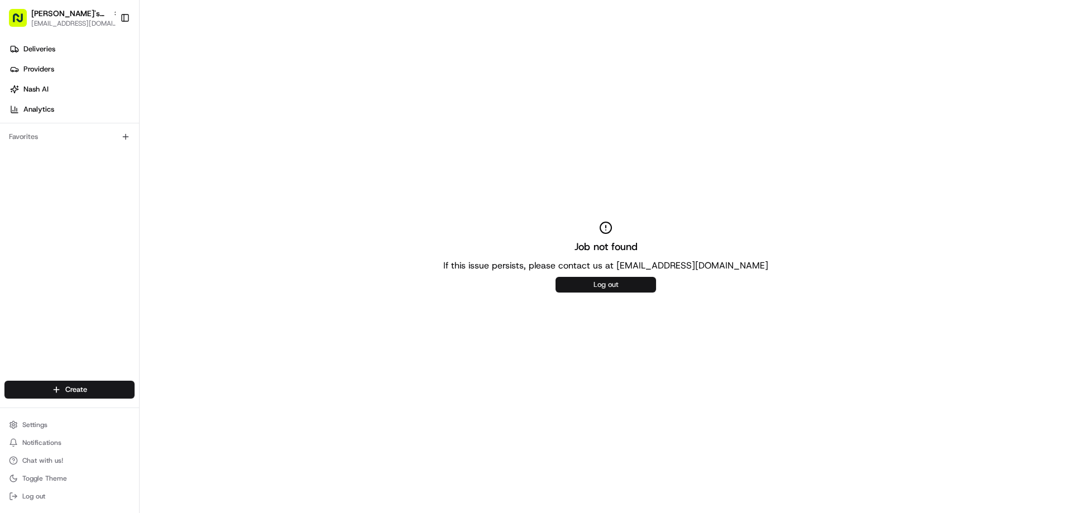
click at [619, 286] on button "Log out" at bounding box center [606, 285] width 101 height 16
